Goal: Information Seeking & Learning: Learn about a topic

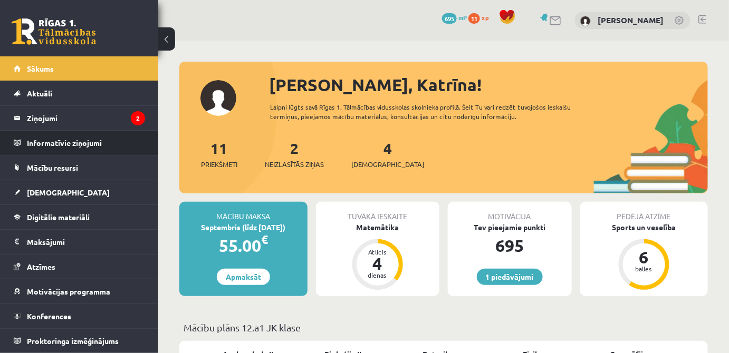
click at [86, 130] on li "Informatīvie ziņojumi 0" at bounding box center [79, 142] width 158 height 25
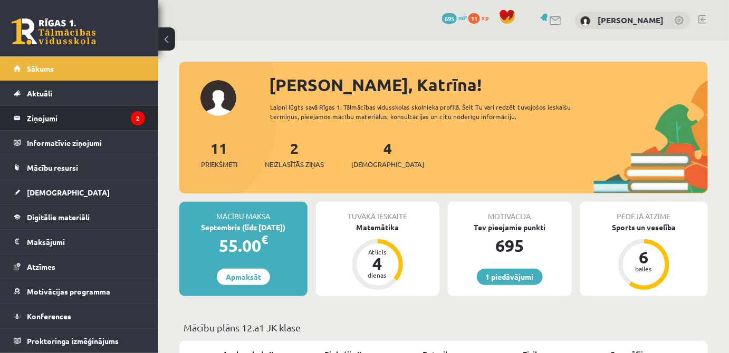
click at [87, 118] on legend "Ziņojumi 2" at bounding box center [86, 118] width 118 height 24
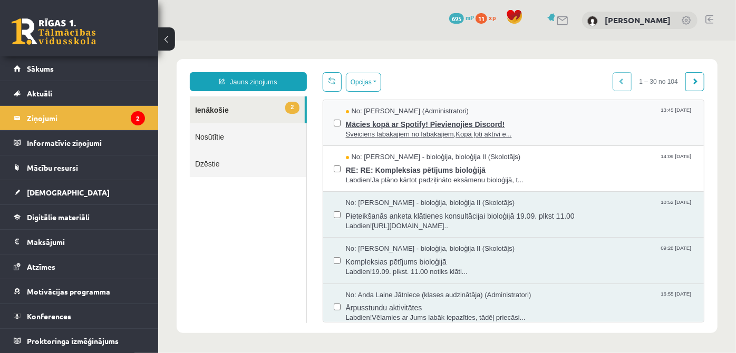
click at [470, 125] on span "Mācies kopā ar Spotify! Pievienojies Discord!" at bounding box center [519, 122] width 348 height 13
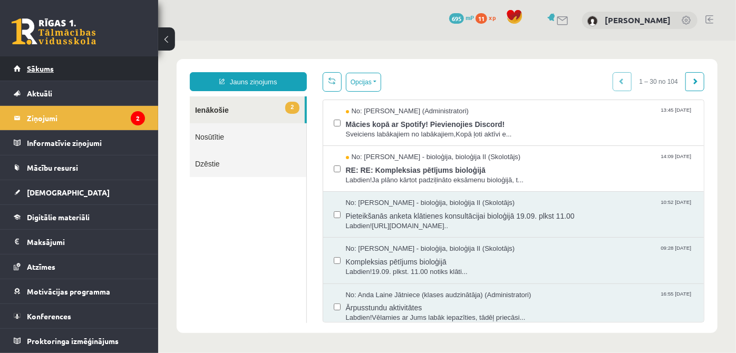
click at [60, 67] on link "Sākums" at bounding box center [79, 68] width 131 height 24
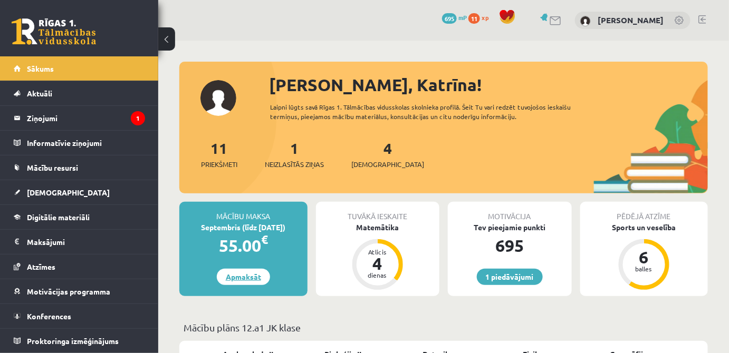
click at [256, 271] on link "Apmaksāt" at bounding box center [243, 277] width 53 height 16
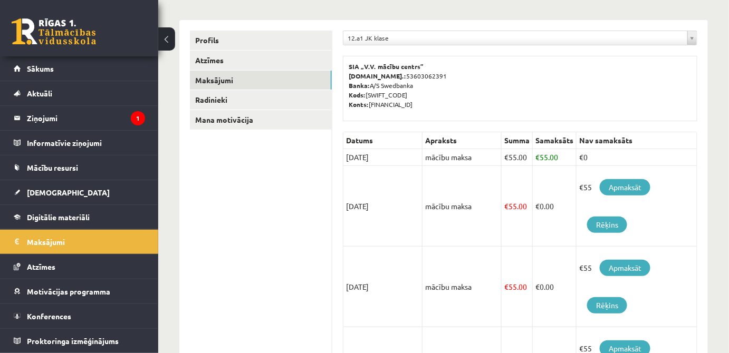
scroll to position [95, 0]
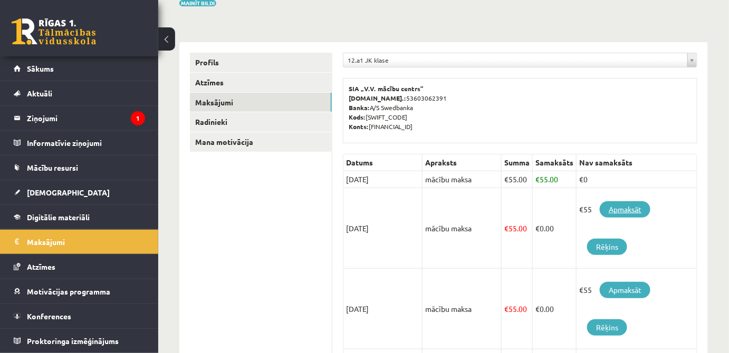
click at [638, 208] on link "Apmaksāt" at bounding box center [625, 209] width 51 height 16
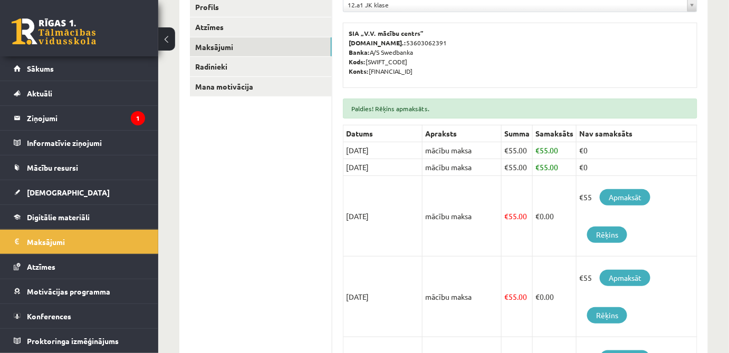
scroll to position [191, 0]
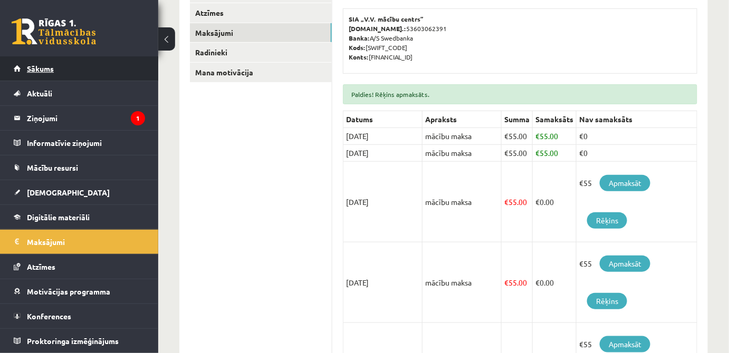
click at [44, 69] on span "Sākums" at bounding box center [40, 68] width 27 height 9
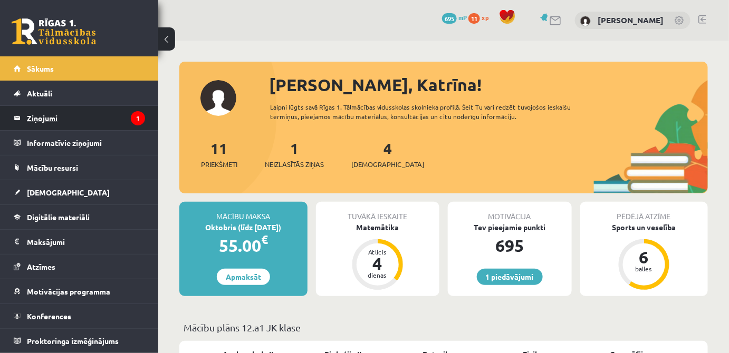
click at [38, 124] on legend "Ziņojumi 1" at bounding box center [86, 118] width 118 height 24
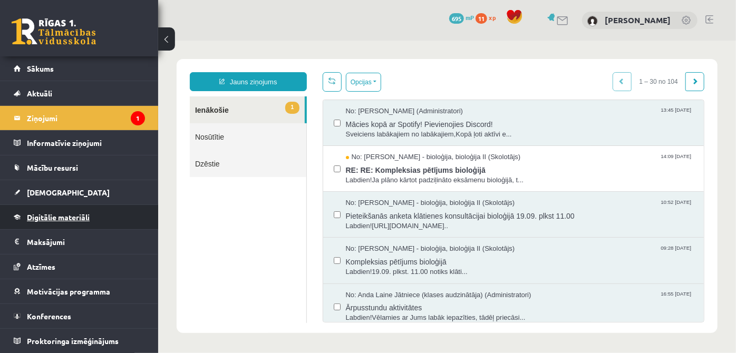
click at [59, 219] on span "Digitālie materiāli" at bounding box center [58, 217] width 63 height 9
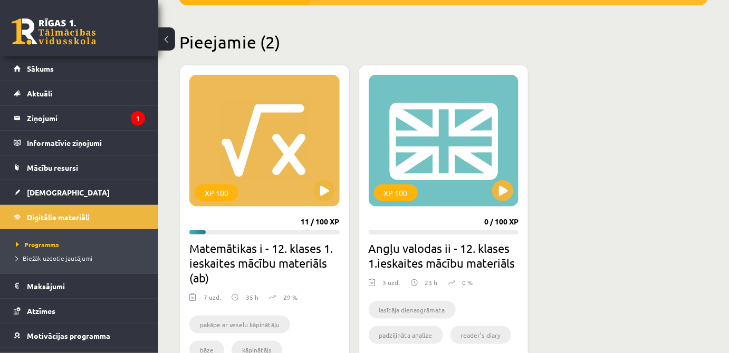
scroll to position [287, 0]
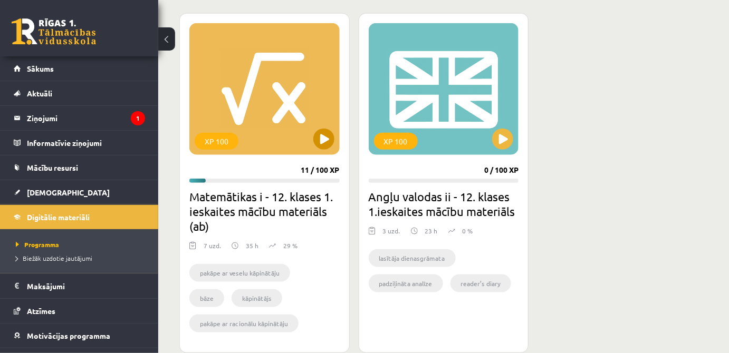
click at [336, 137] on div "XP 100" at bounding box center [264, 89] width 150 height 132
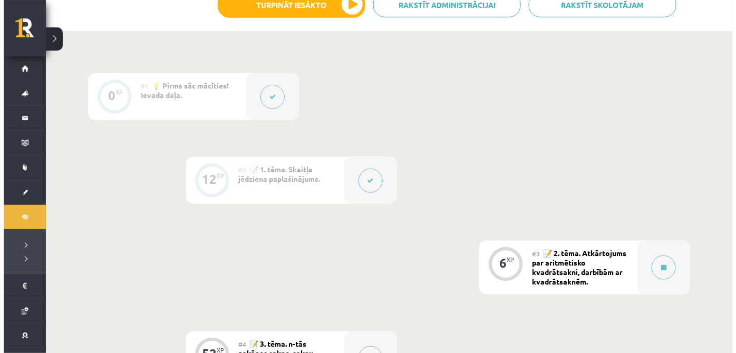
scroll to position [335, 0]
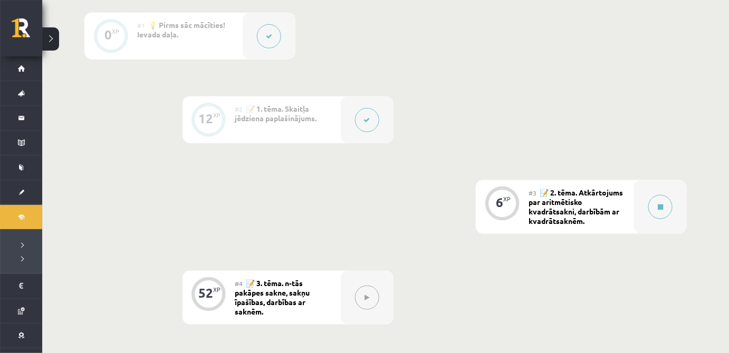
click at [364, 127] on button at bounding box center [367, 120] width 24 height 24
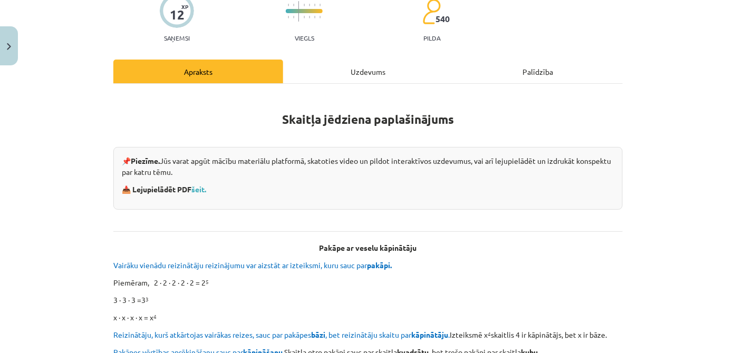
click at [348, 69] on div "Uzdevums" at bounding box center [368, 72] width 170 height 24
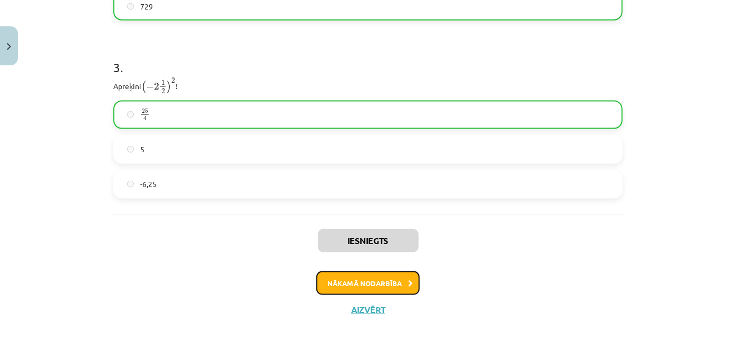
click at [364, 273] on button "Nākamā nodarbība" at bounding box center [367, 284] width 103 height 24
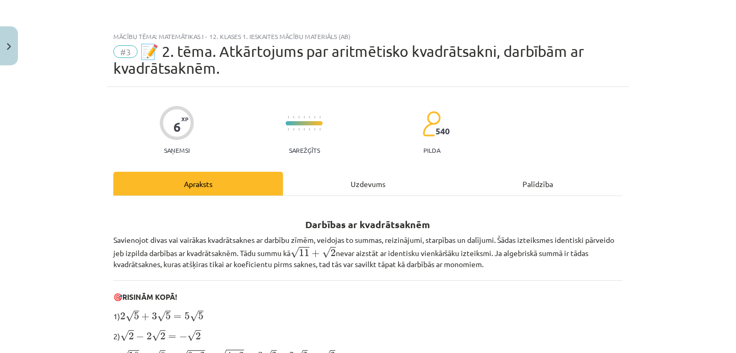
scroll to position [0, 0]
click at [328, 189] on div "Uzdevums" at bounding box center [368, 184] width 170 height 24
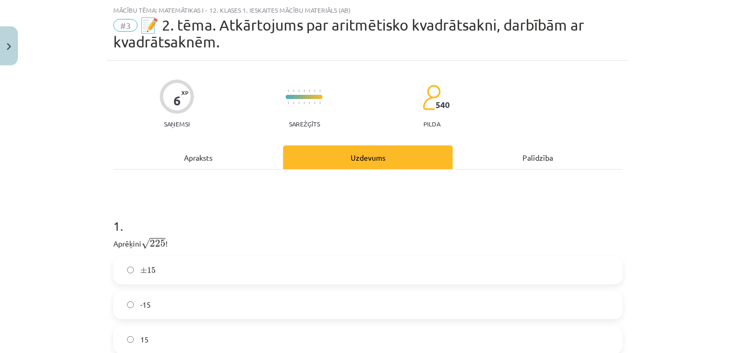
click at [209, 165] on div "Apraksts" at bounding box center [198, 158] width 170 height 24
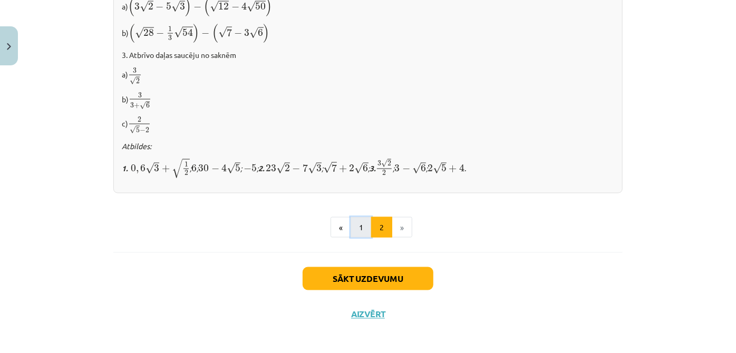
click at [361, 221] on button "1" at bounding box center [361, 227] width 21 height 21
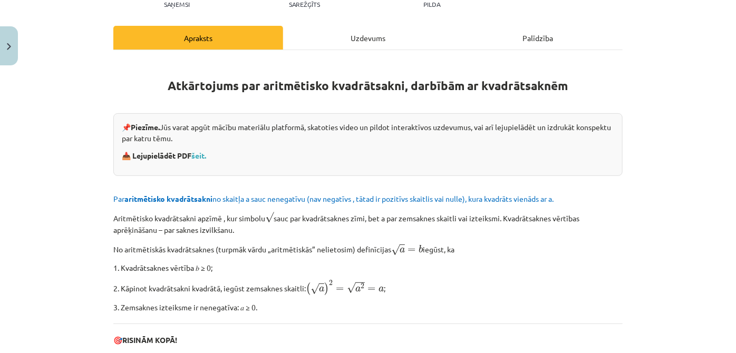
scroll to position [148, 0]
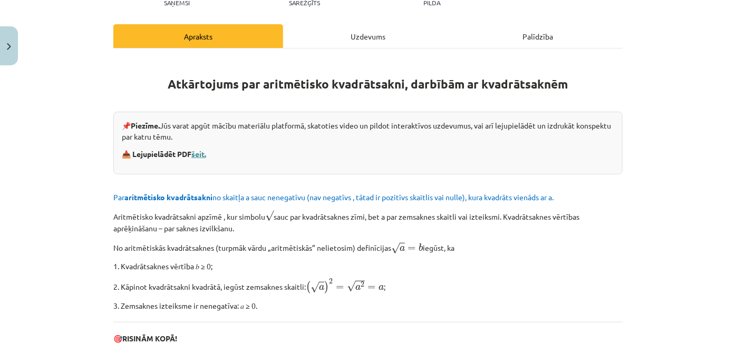
click at [200, 155] on link "šeit." at bounding box center [198, 153] width 15 height 9
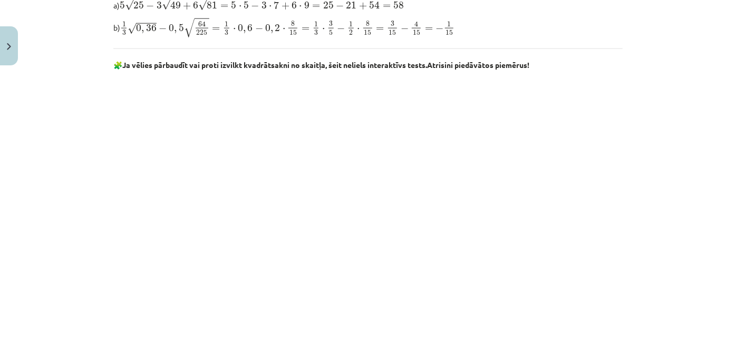
scroll to position [627, 0]
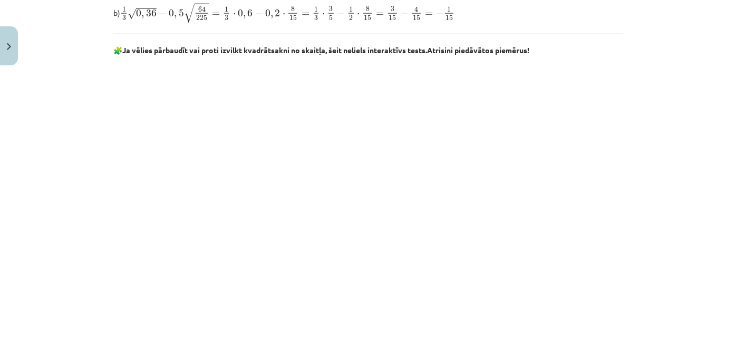
click at [665, 194] on div "Mācību tēma: Matemātikas i - 12. klases 1. ieskaites mācību materiāls (ab) #3 📝…" at bounding box center [368, 176] width 736 height 353
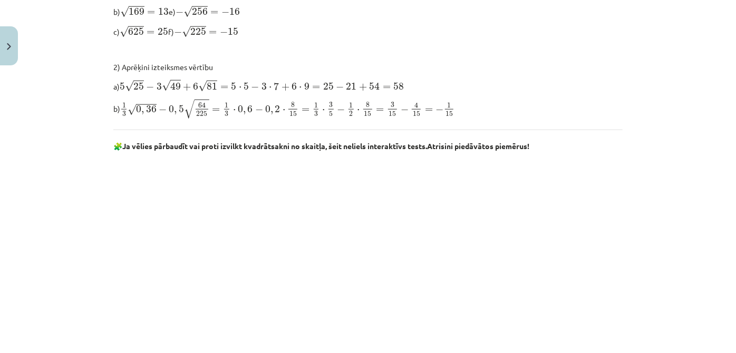
click at [697, 112] on div "Mācību tēma: Matemātikas i - 12. klases 1. ieskaites mācību materiāls (ab) #3 📝…" at bounding box center [368, 176] width 736 height 353
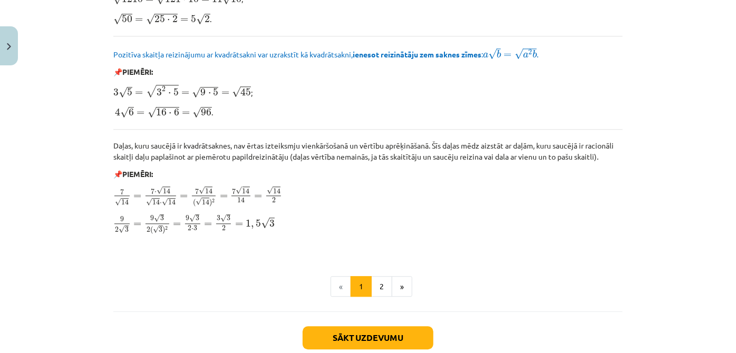
scroll to position [1298, 0]
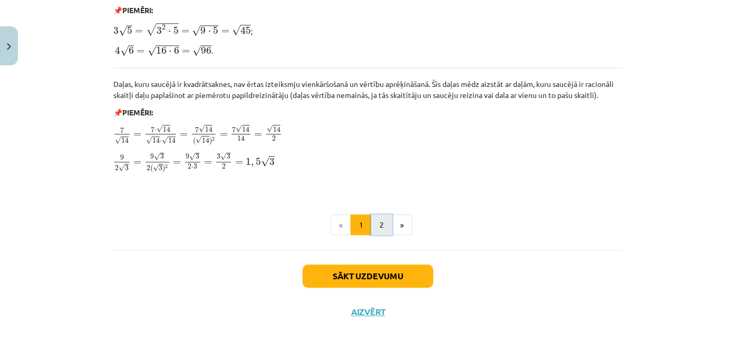
click at [379, 224] on button "2" at bounding box center [381, 225] width 21 height 21
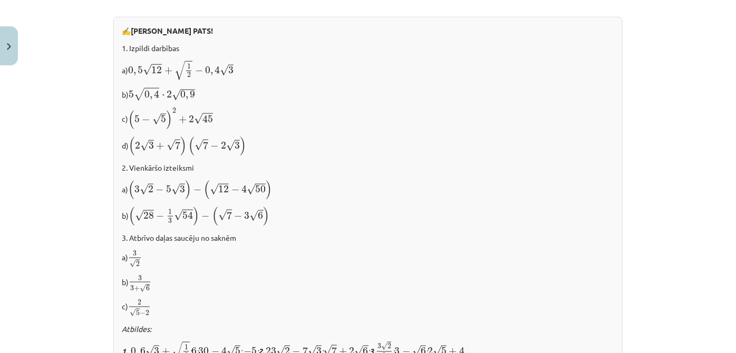
scroll to position [724, 0]
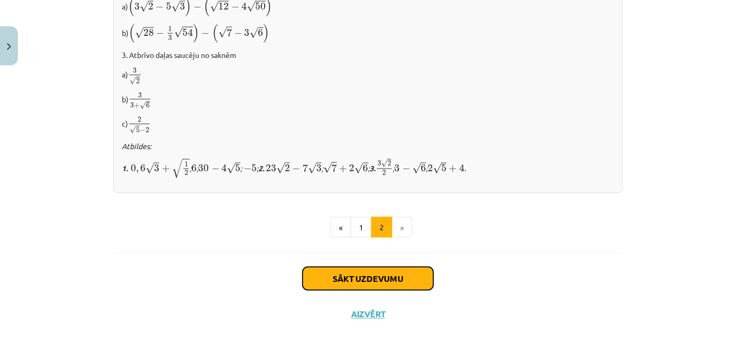
click at [391, 269] on button "Sākt uzdevumu" at bounding box center [368, 278] width 131 height 23
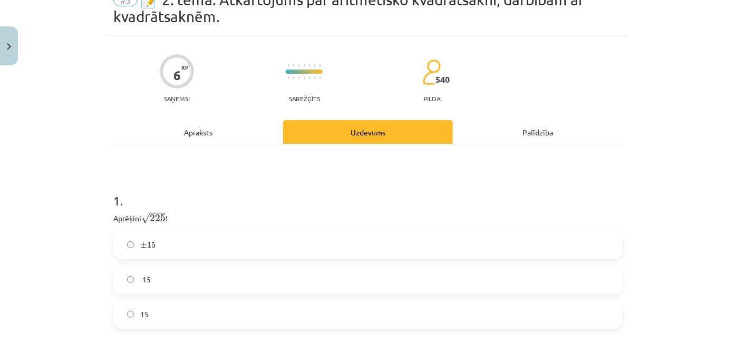
scroll to position [74, 0]
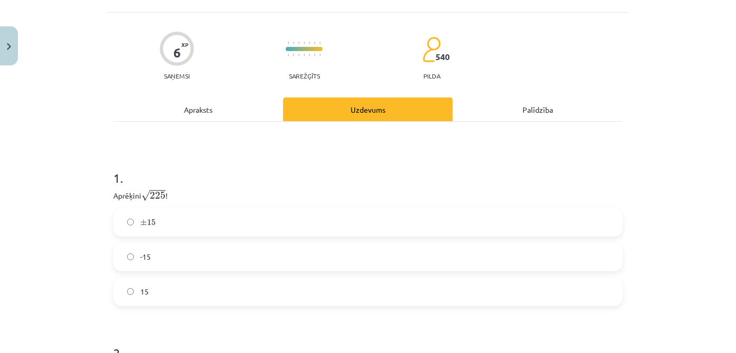
click at [166, 293] on label "15" at bounding box center [367, 292] width 507 height 26
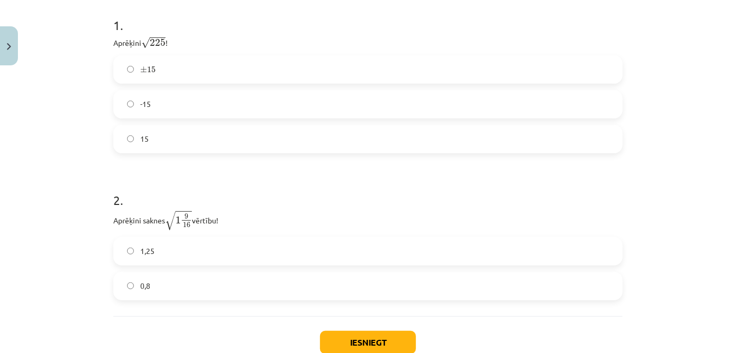
scroll to position [295, 0]
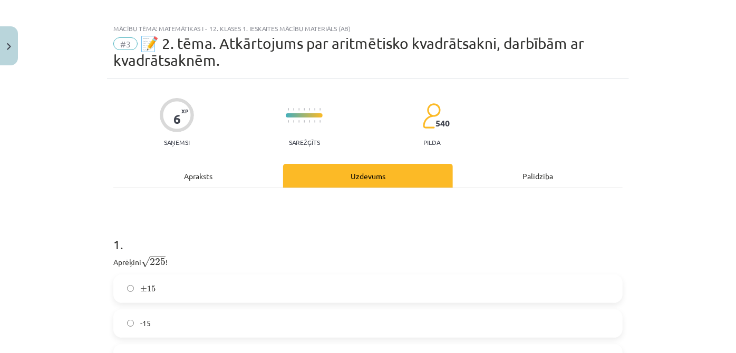
click at [239, 186] on div "Apraksts" at bounding box center [198, 176] width 170 height 24
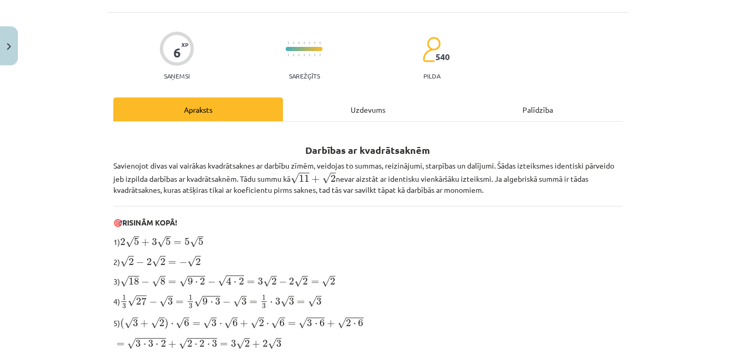
click at [302, 114] on div "Uzdevums" at bounding box center [368, 110] width 170 height 24
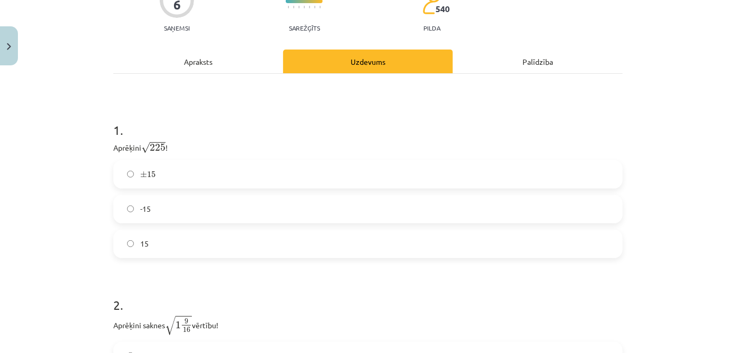
click at [198, 66] on div "Apraksts" at bounding box center [198, 62] width 170 height 24
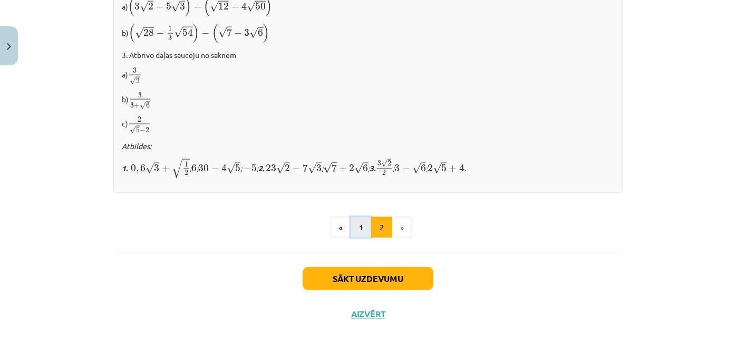
click at [360, 231] on button "1" at bounding box center [361, 227] width 21 height 21
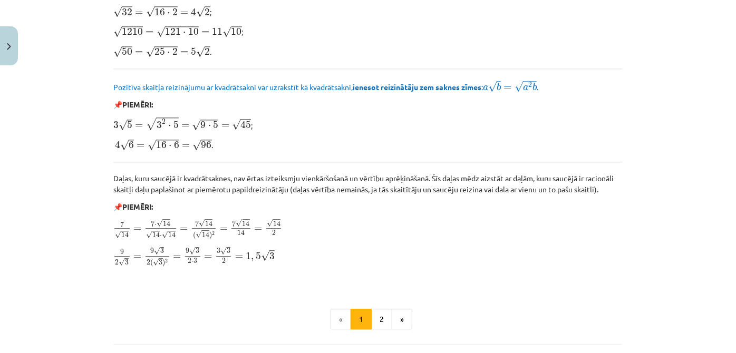
scroll to position [1106, 0]
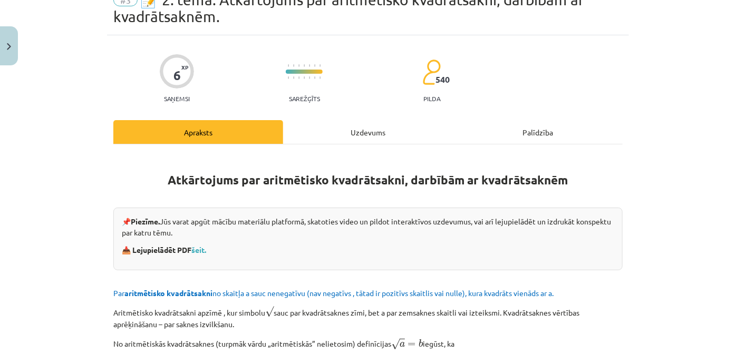
drag, startPoint x: 344, startPoint y: 123, endPoint x: 346, endPoint y: 128, distance: 5.5
click at [344, 123] on div "Uzdevums" at bounding box center [368, 132] width 170 height 24
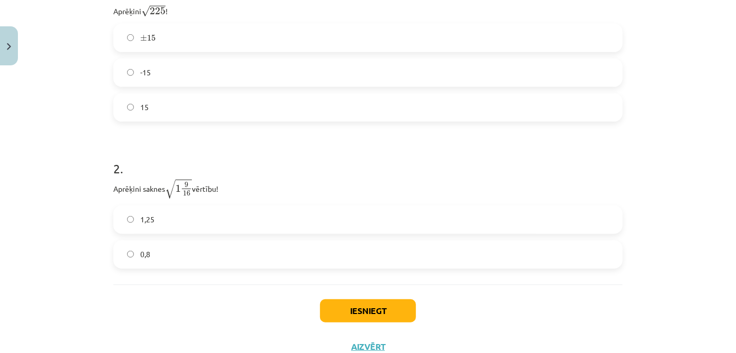
scroll to position [295, 0]
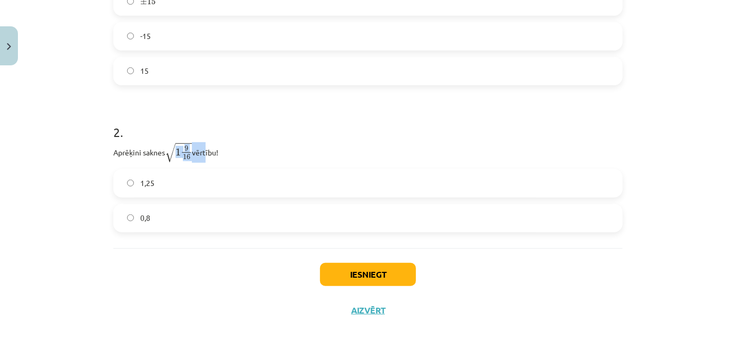
drag, startPoint x: 186, startPoint y: 152, endPoint x: 204, endPoint y: 155, distance: 18.1
click at [204, 155] on p "Aprēķini saknes √ 1 9 16 1 9 16 vērtību!" at bounding box center [367, 152] width 509 height 21
click at [235, 147] on p "Aprēķini saknes √ 1 9 16 1 9 16 vērtību!" at bounding box center [367, 152] width 509 height 21
click at [229, 181] on label "1,25" at bounding box center [367, 183] width 507 height 26
click at [235, 213] on label "0,8" at bounding box center [367, 218] width 507 height 26
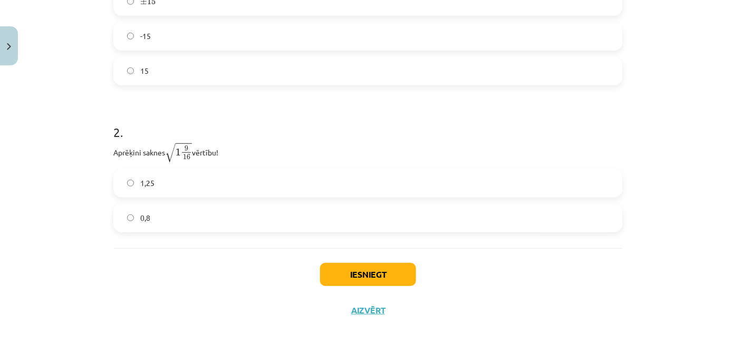
click at [239, 176] on label "1,25" at bounding box center [367, 183] width 507 height 26
click at [248, 220] on label "0,8" at bounding box center [367, 218] width 507 height 26
click at [245, 189] on label "1,25" at bounding box center [367, 183] width 507 height 26
drag, startPoint x: 254, startPoint y: 205, endPoint x: 252, endPoint y: 186, distance: 19.0
click at [254, 201] on div "1,25 0,8" at bounding box center [367, 200] width 509 height 63
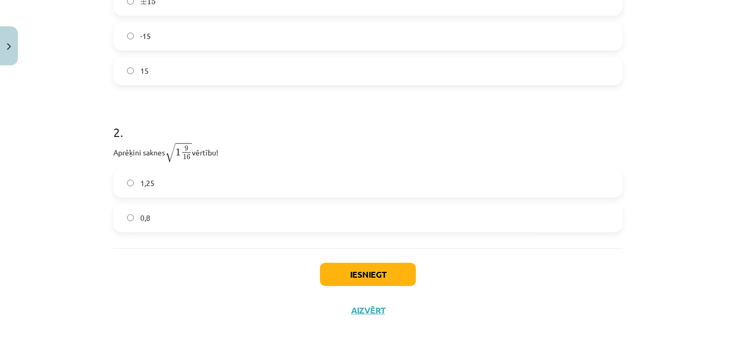
drag, startPoint x: 267, startPoint y: 219, endPoint x: 265, endPoint y: 207, distance: 12.3
click at [267, 217] on label "0,8" at bounding box center [367, 218] width 507 height 26
drag, startPoint x: 275, startPoint y: 190, endPoint x: 270, endPoint y: 178, distance: 13.0
click at [275, 185] on label "1,25" at bounding box center [367, 183] width 507 height 26
click at [365, 270] on button "Iesniegt" at bounding box center [368, 274] width 96 height 23
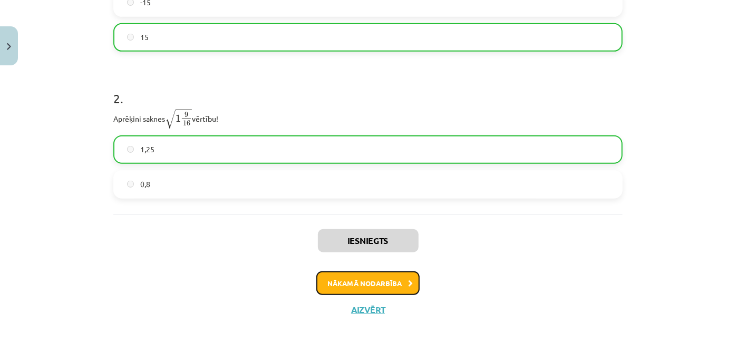
click at [392, 290] on button "Nākamā nodarbība" at bounding box center [367, 284] width 103 height 24
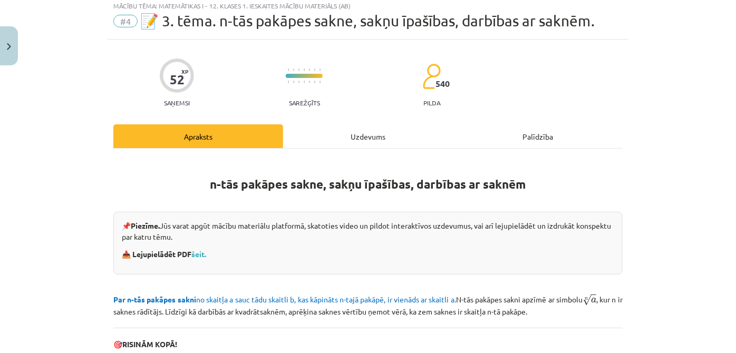
scroll to position [26, 0]
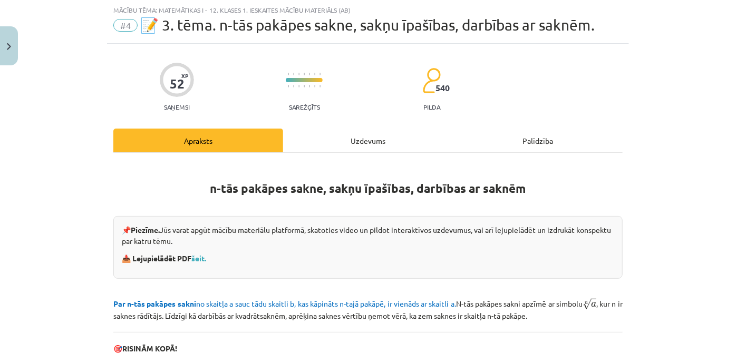
click at [352, 141] on div "Uzdevums" at bounding box center [368, 141] width 170 height 24
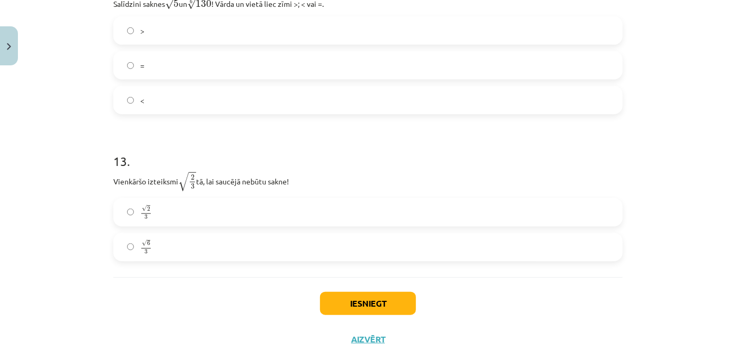
scroll to position [2390, 0]
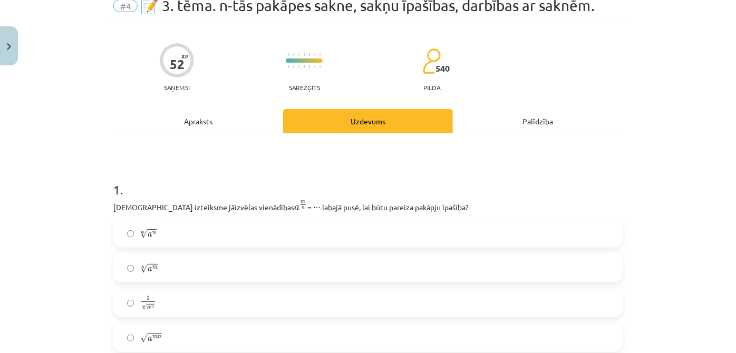
click at [254, 122] on div "Apraksts" at bounding box center [198, 121] width 170 height 24
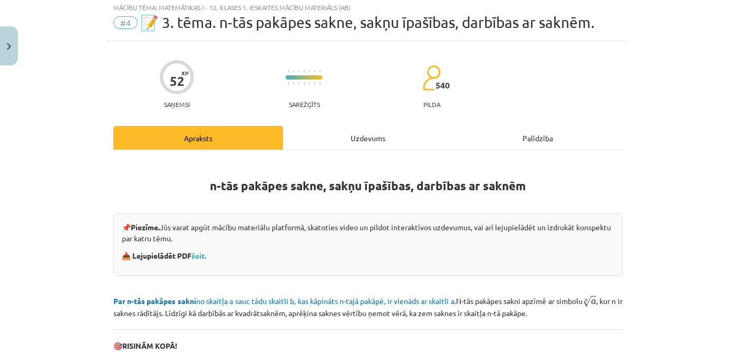
scroll to position [0, 0]
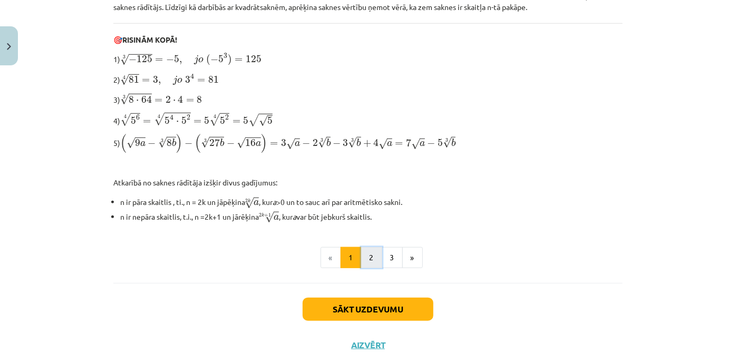
click at [367, 260] on button "2" at bounding box center [371, 257] width 21 height 21
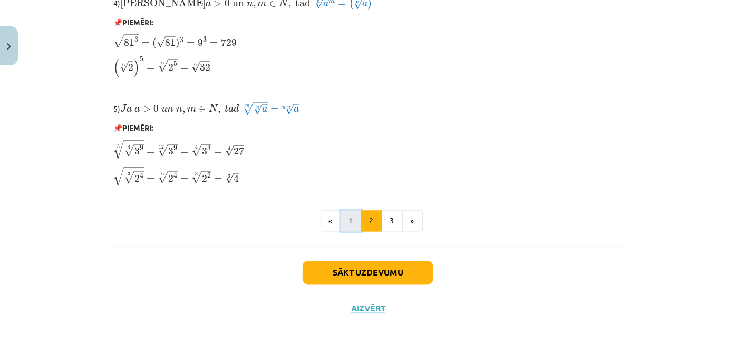
click at [351, 221] on button "1" at bounding box center [351, 221] width 21 height 21
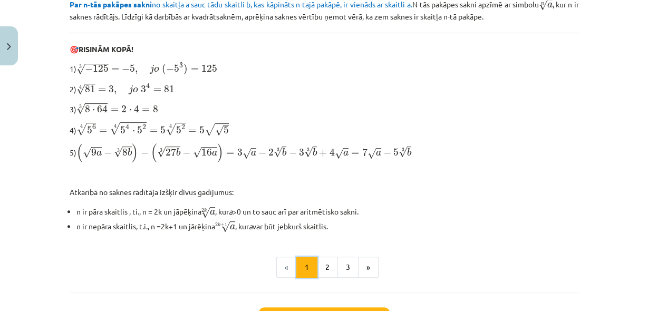
scroll to position [199, 0]
